Goal: Navigation & Orientation: Find specific page/section

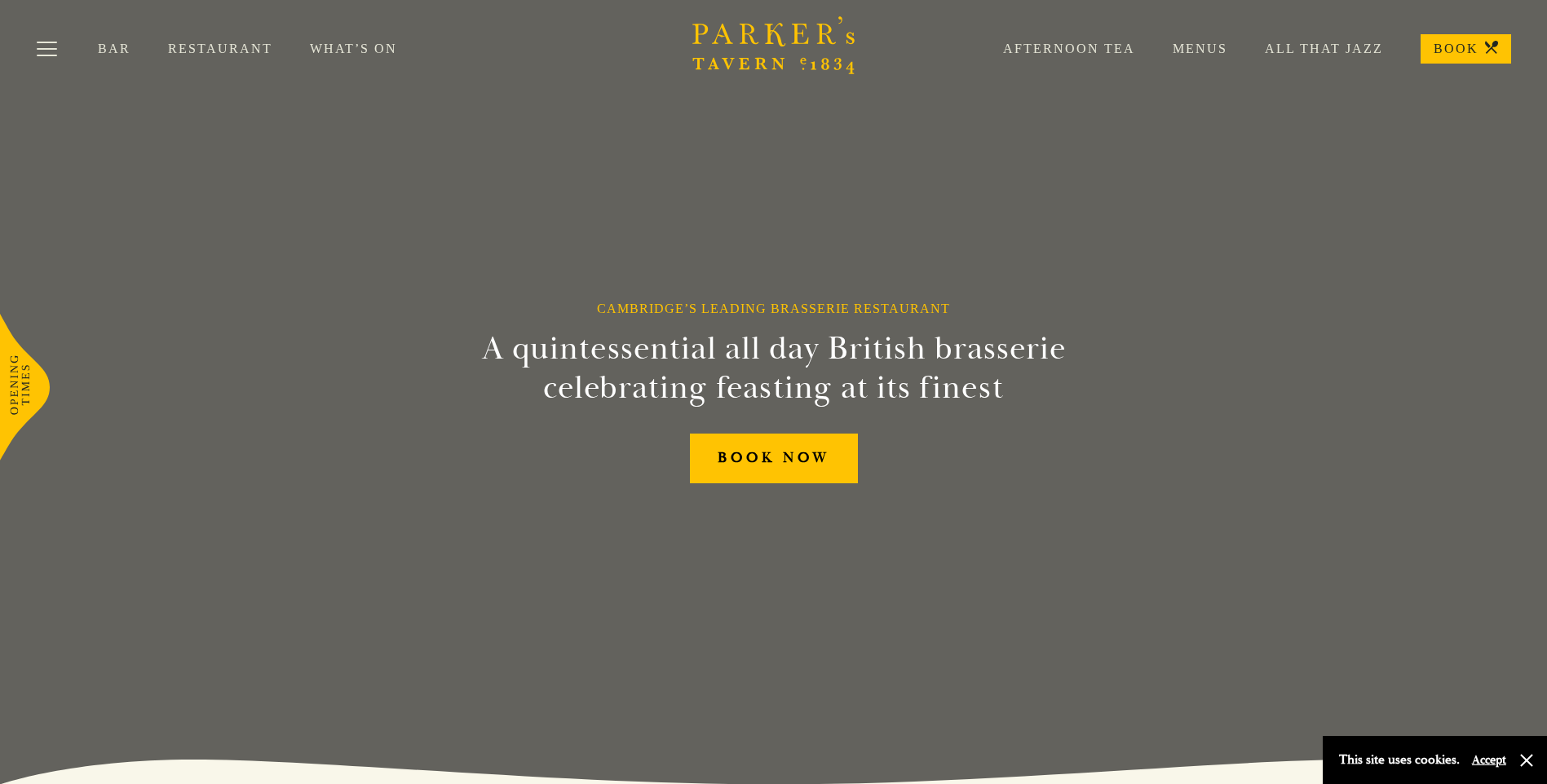
click at [1211, 52] on link "Menus" at bounding box center [1181, 48] width 92 height 16
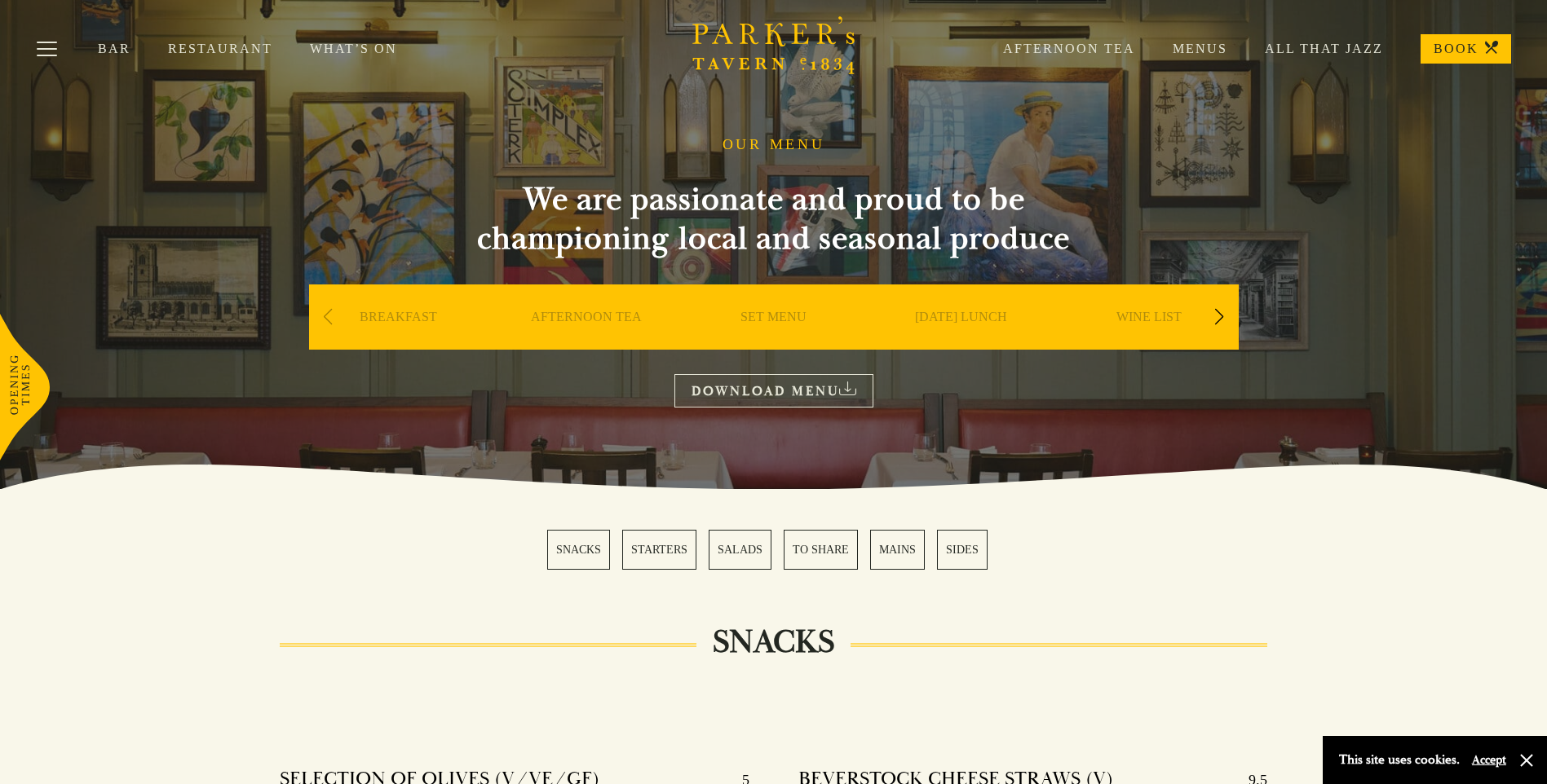
click at [1117, 41] on link "Afternoon Tea" at bounding box center [1050, 48] width 170 height 16
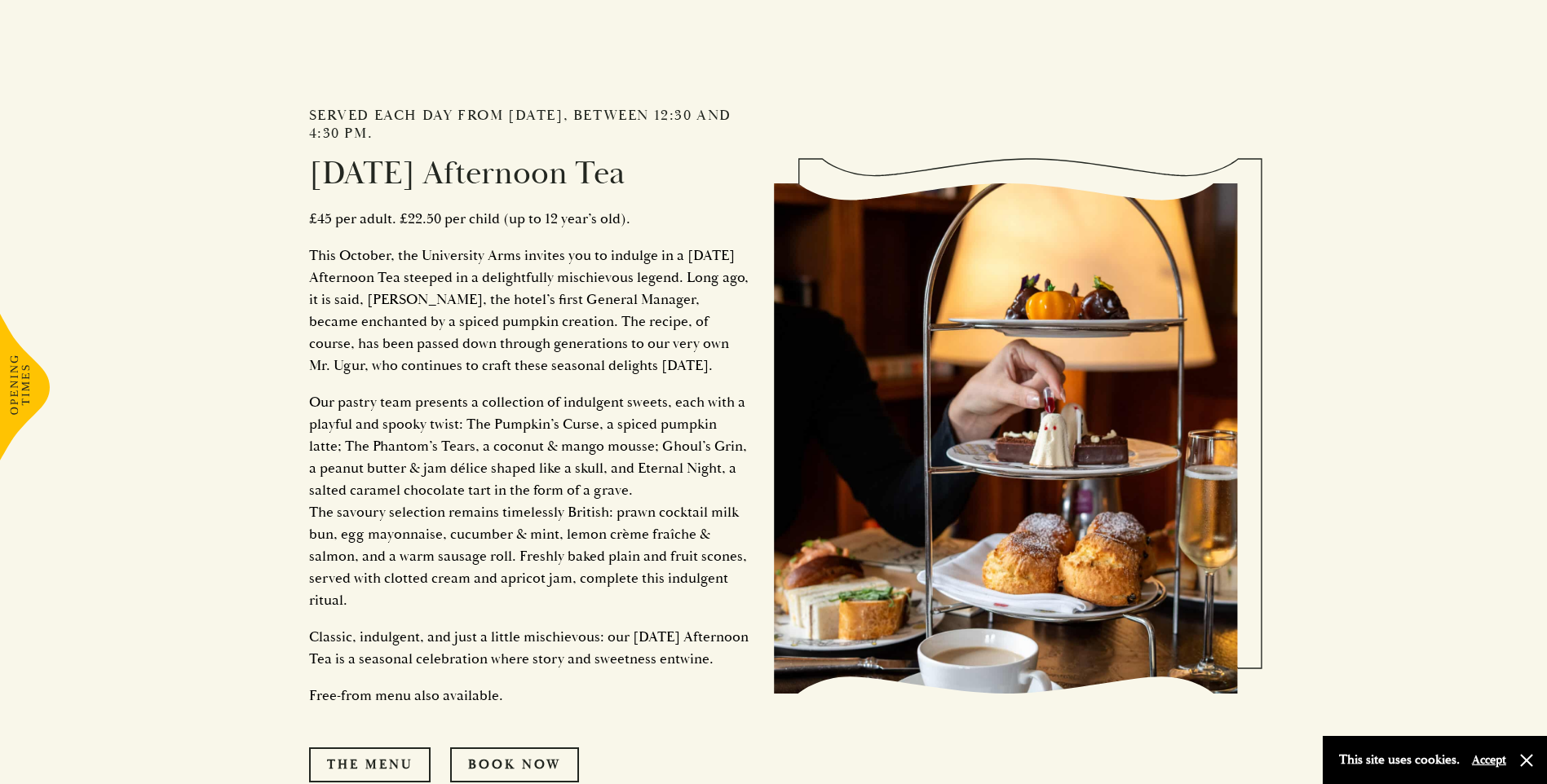
scroll to position [1793, 0]
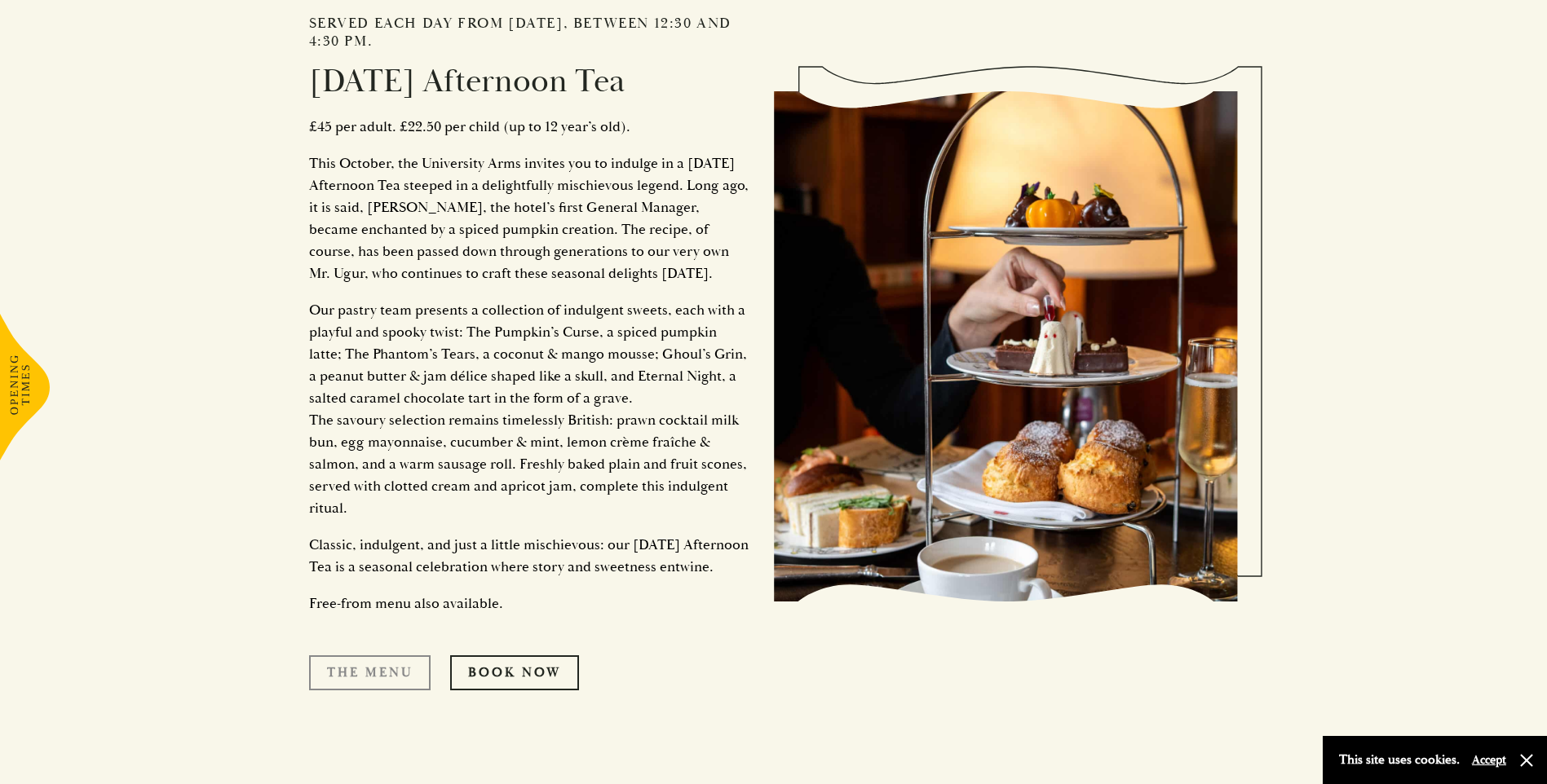
click at [376, 690] on link "The Menu" at bounding box center [370, 673] width 121 height 35
